Goal: Task Accomplishment & Management: Use online tool/utility

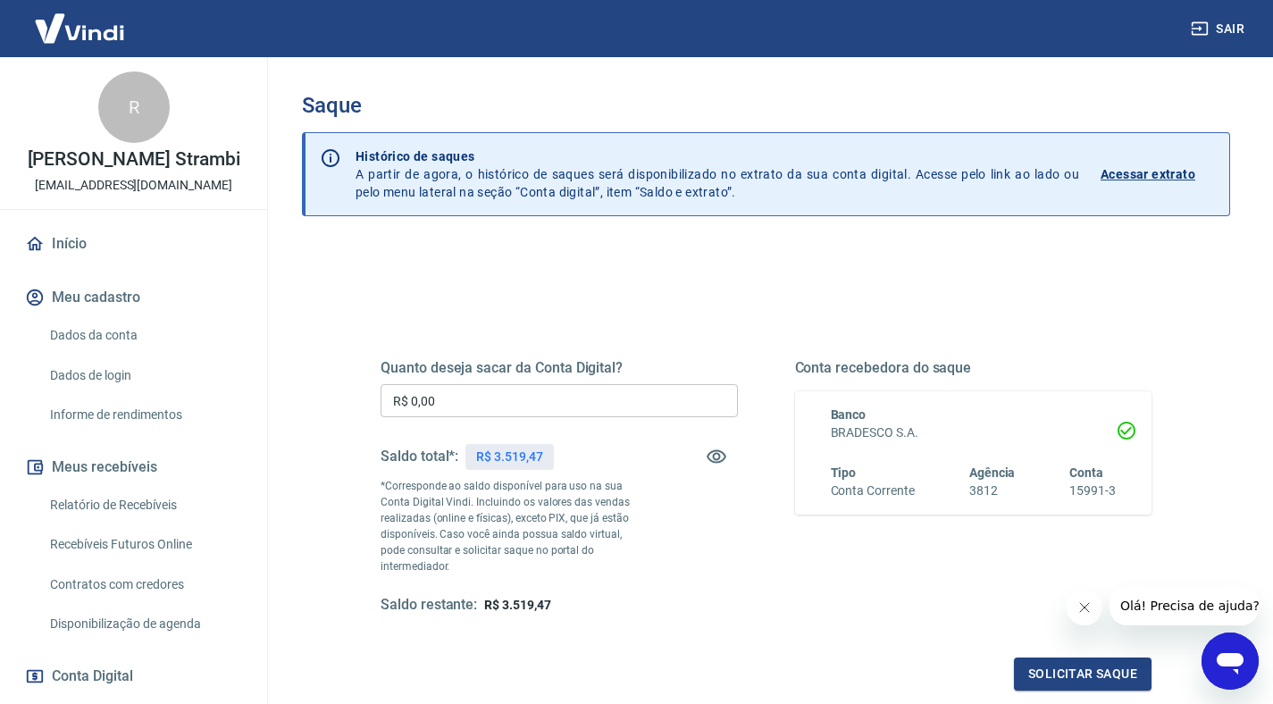
click at [554, 389] on input "R$ 0,00" at bounding box center [559, 400] width 357 height 33
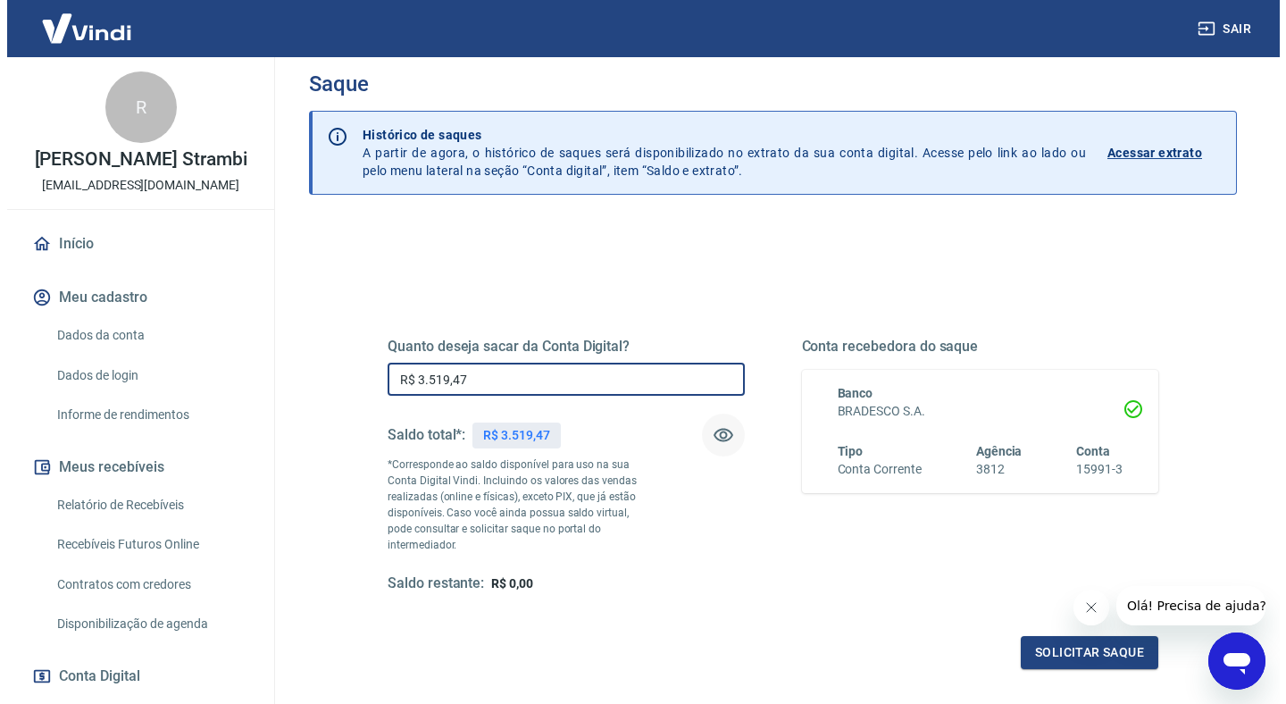
scroll to position [180, 0]
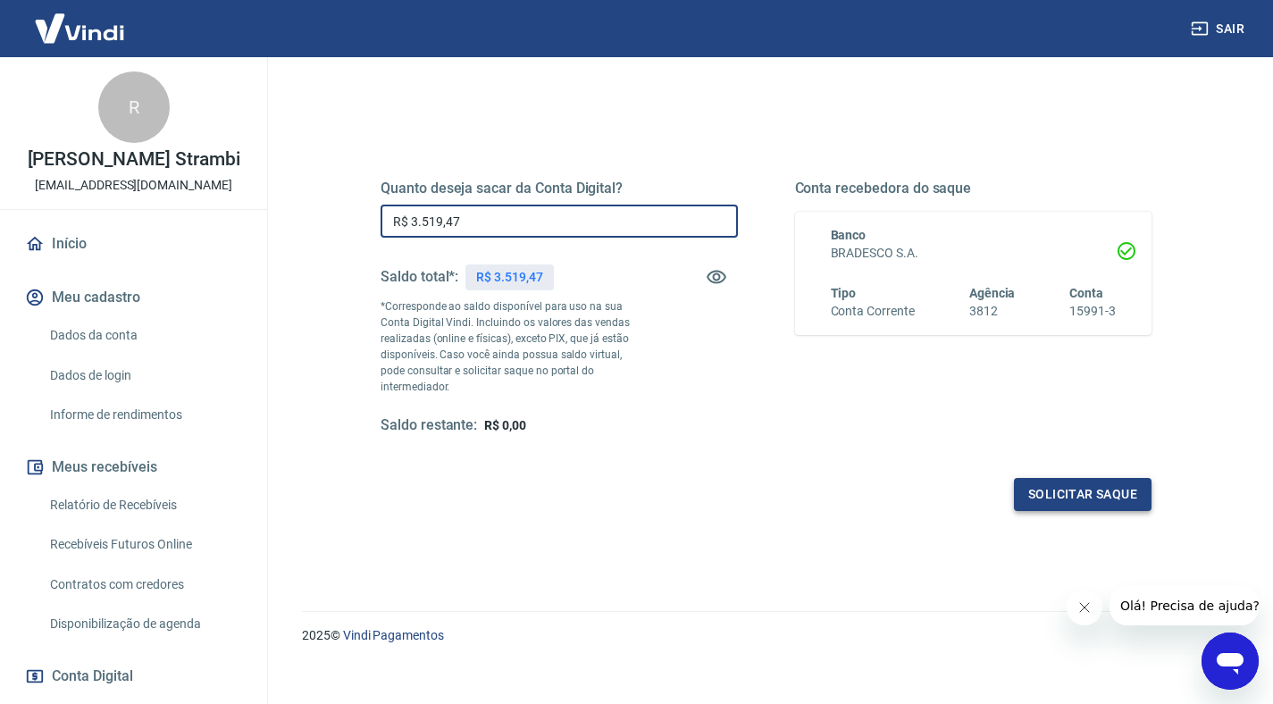
type input "R$ 3.519,47"
click at [1050, 487] on button "Solicitar saque" at bounding box center [1083, 494] width 138 height 33
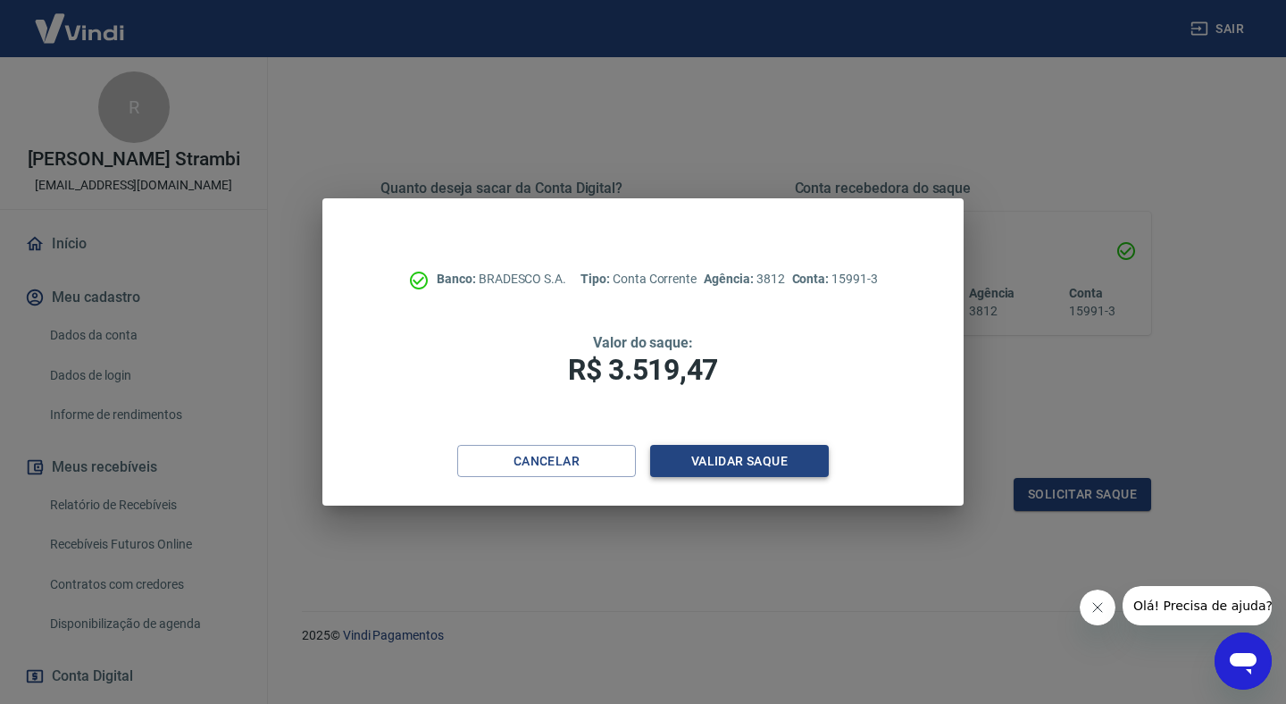
click at [756, 468] on button "Validar saque" at bounding box center [739, 461] width 179 height 33
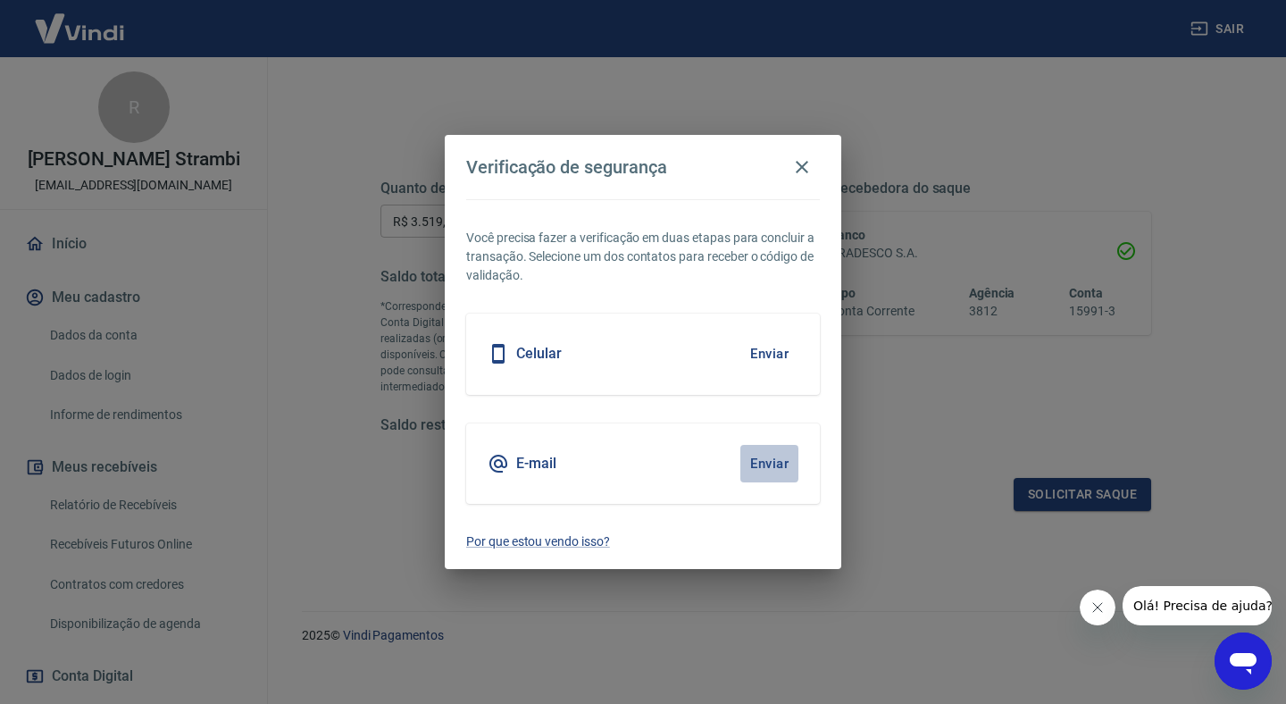
click at [759, 467] on button "Enviar" at bounding box center [770, 464] width 58 height 38
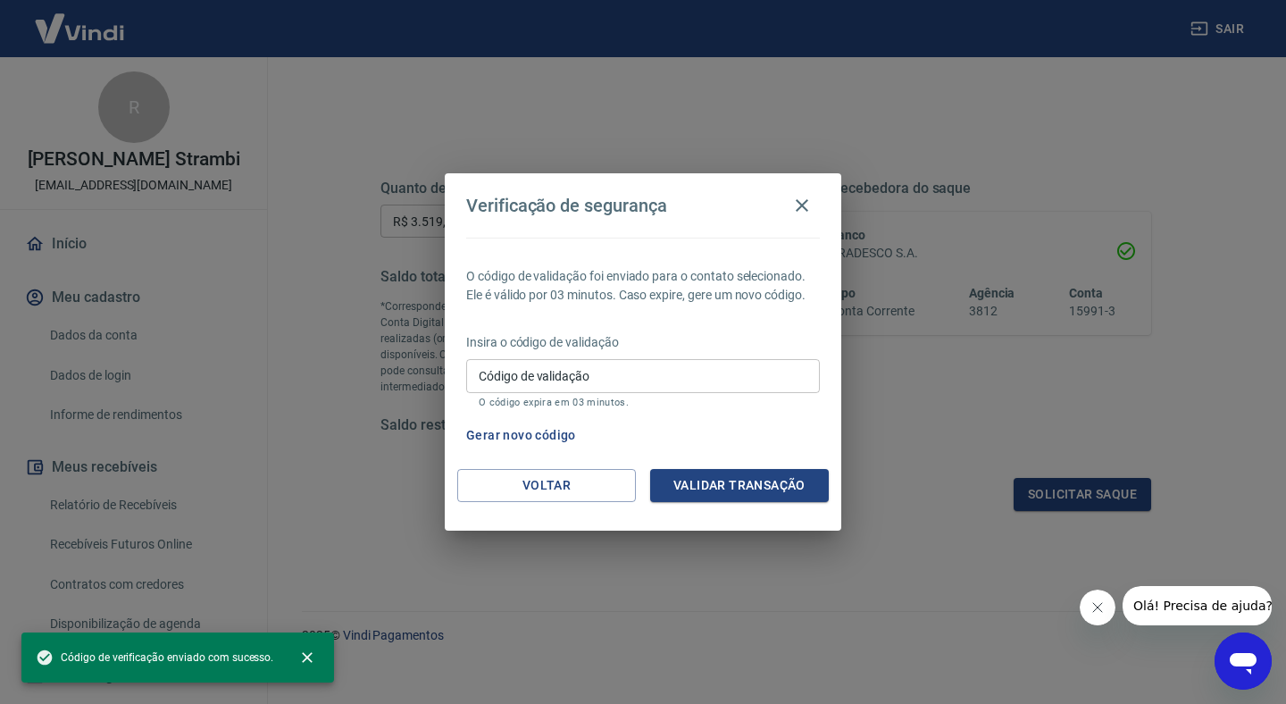
click at [766, 390] on input "Código de validação" at bounding box center [643, 375] width 354 height 33
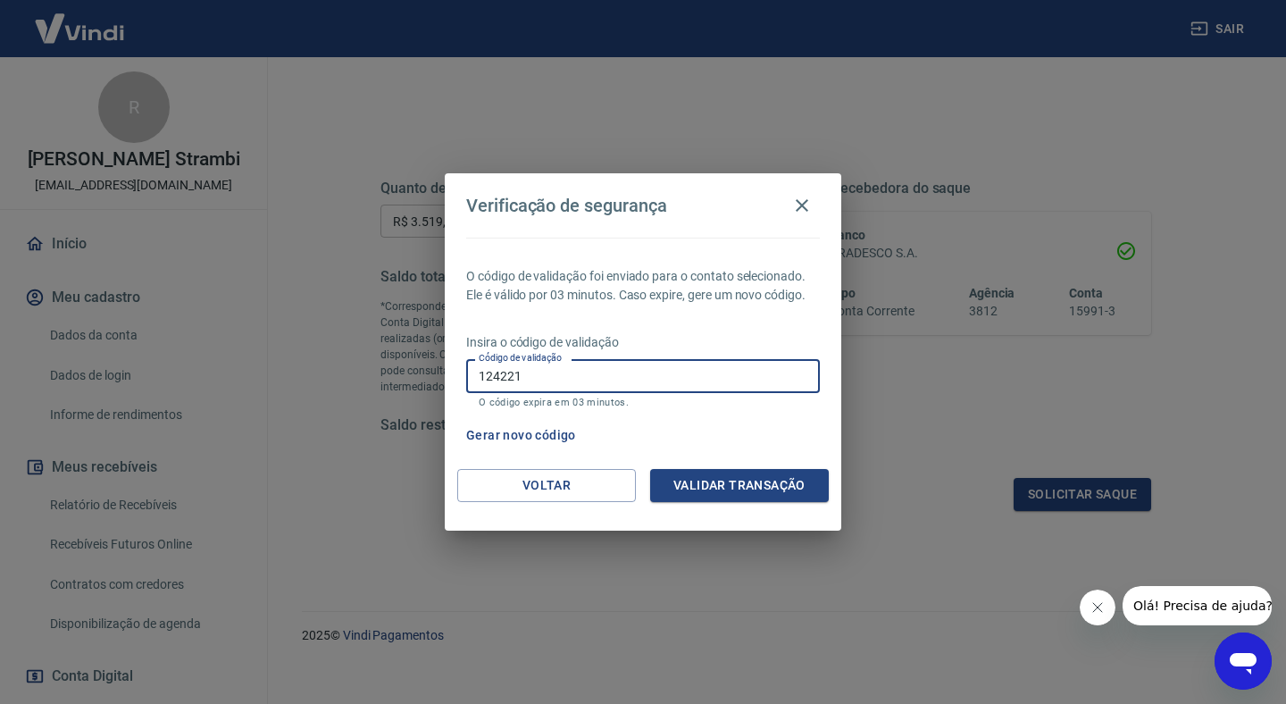
type input "124221"
click at [814, 473] on button "Validar transação" at bounding box center [739, 485] width 179 height 33
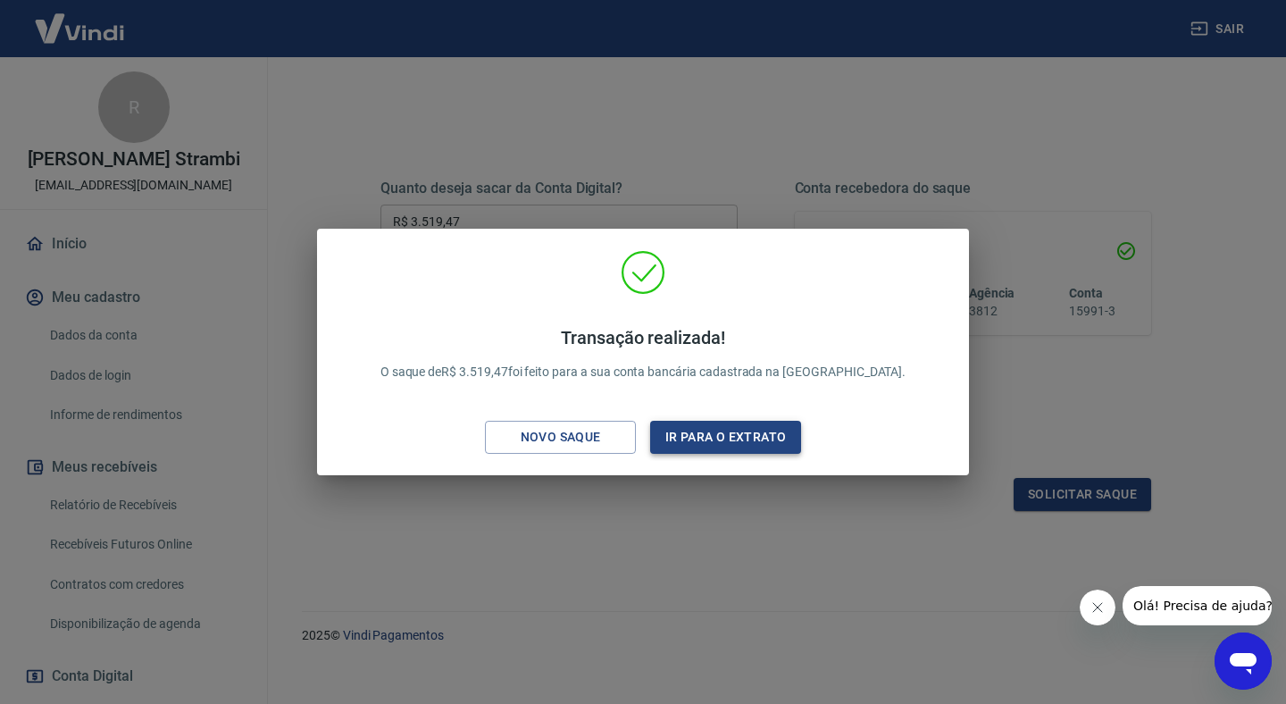
click at [690, 439] on button "Ir para o extrato" at bounding box center [725, 437] width 151 height 33
